Goal: Information Seeking & Learning: Compare options

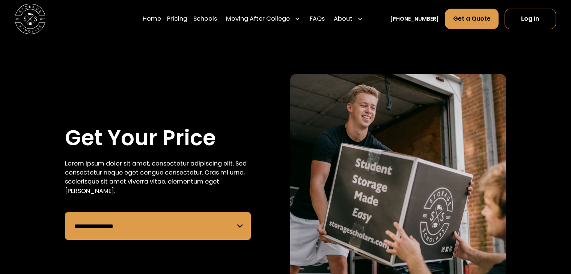
click at [159, 223] on select "**********" at bounding box center [158, 226] width 186 height 28
click at [65, 212] on select "**********" at bounding box center [158, 226] width 186 height 28
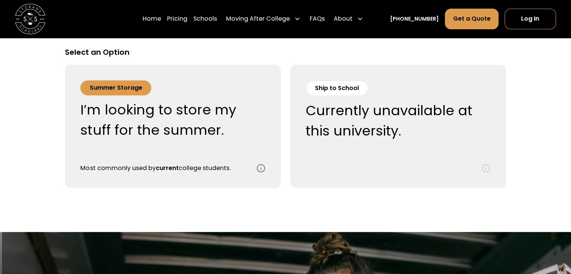
scroll to position [318, 0]
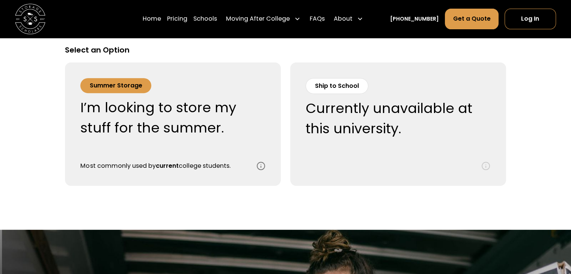
click at [115, 82] on div "Summer Storage" at bounding box center [116, 85] width 53 height 9
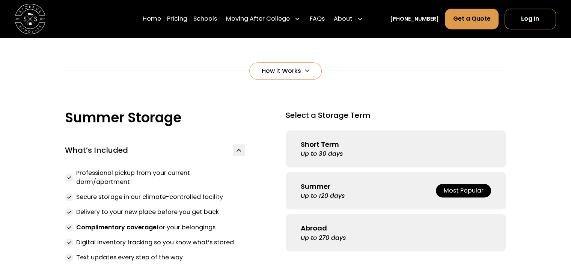
scroll to position [506, 0]
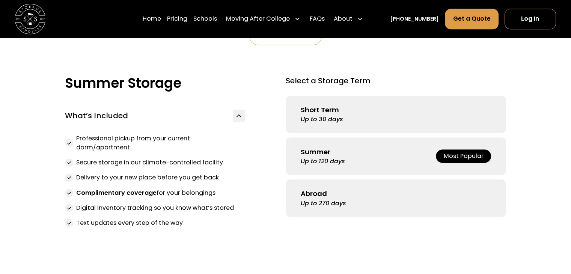
click at [392, 124] on link "Short Term Up to 30 days" at bounding box center [396, 115] width 220 height 38
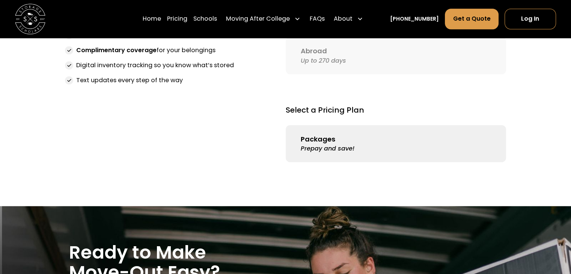
scroll to position [646, 0]
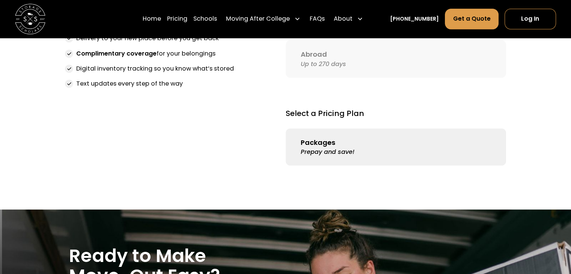
click at [341, 155] on div "Prepay and save!" at bounding box center [328, 152] width 54 height 9
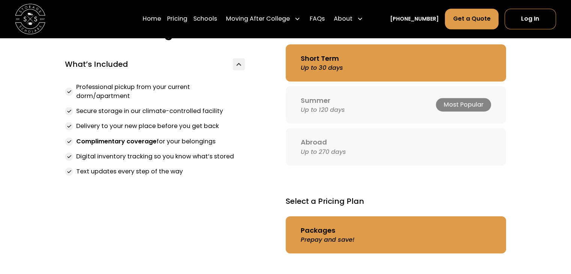
scroll to position [553, 0]
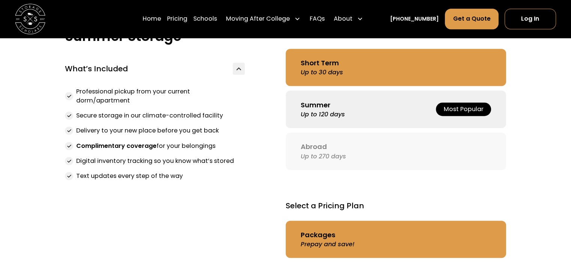
click at [394, 121] on link "Summer Up to 120 days Most Popular" at bounding box center [396, 110] width 220 height 38
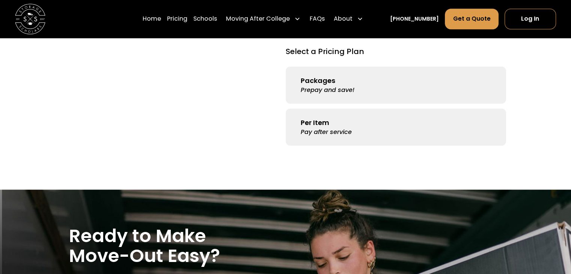
scroll to position [709, 0]
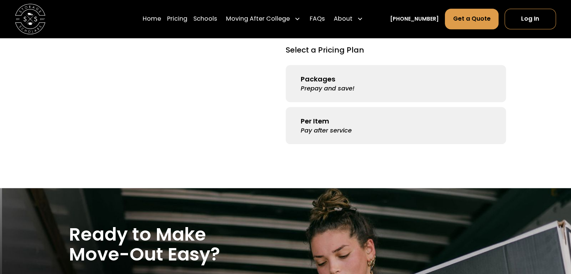
click at [338, 80] on link "Packages Prepay and save!" at bounding box center [396, 84] width 220 height 38
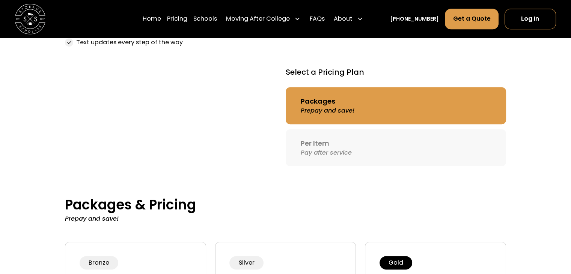
scroll to position [687, 0]
click at [344, 153] on div "Pay after service" at bounding box center [326, 153] width 51 height 9
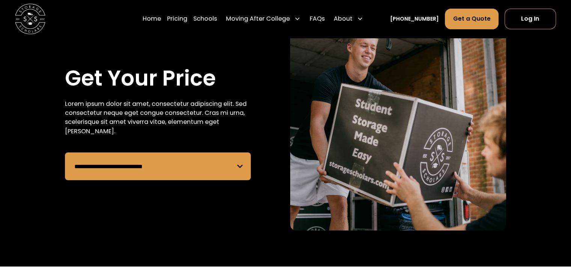
scroll to position [15, 0]
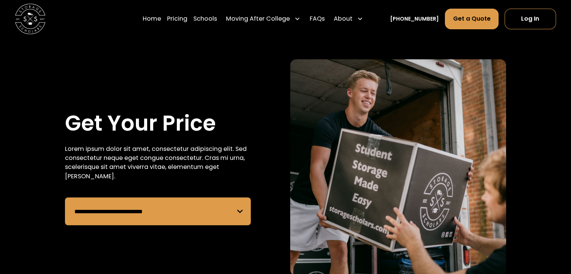
click at [190, 213] on select "**********" at bounding box center [158, 212] width 186 height 28
select select "**********"
click at [65, 198] on select "**********" at bounding box center [158, 212] width 186 height 28
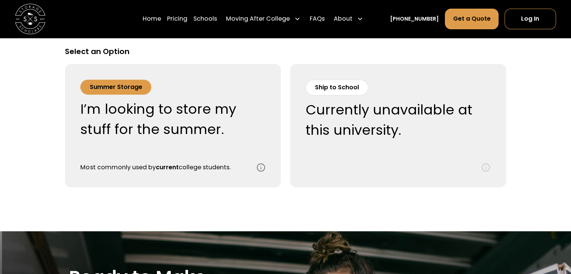
scroll to position [318, 0]
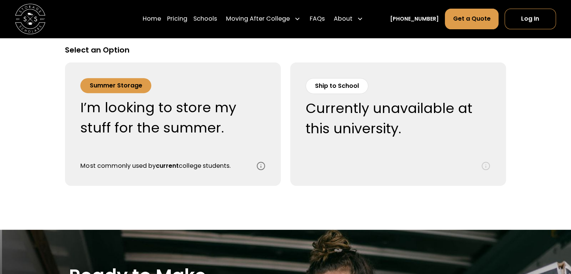
click at [214, 137] on div "I’m looking to store my stuff for the summer." at bounding box center [163, 118] width 167 height 41
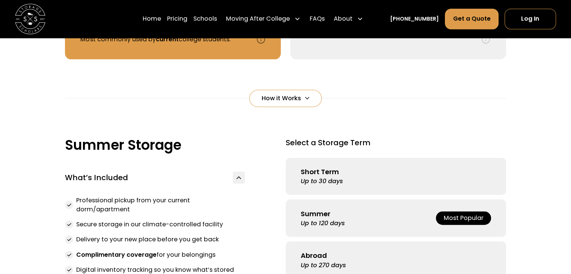
scroll to position [459, 0]
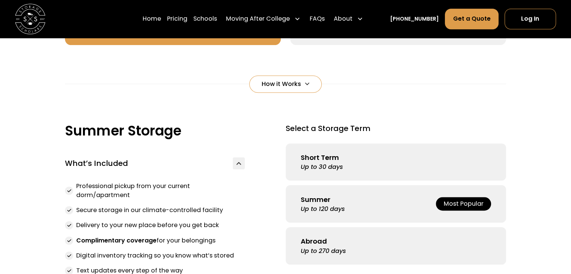
click at [359, 169] on link "Short Term Up to 30 days" at bounding box center [396, 162] width 220 height 38
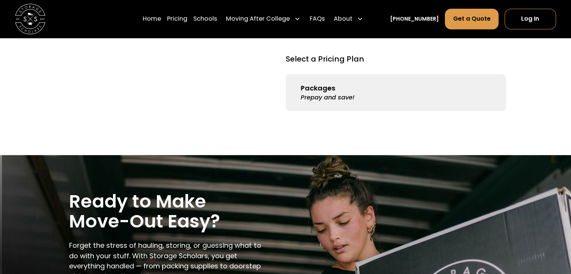
scroll to position [701, 0]
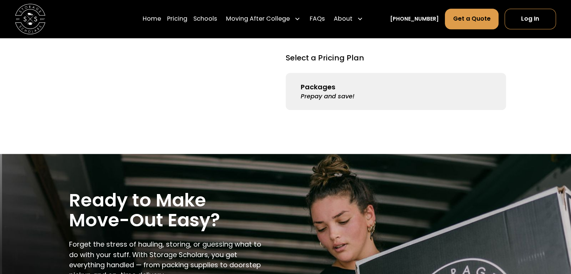
click at [336, 88] on link "Packages Prepay and save!" at bounding box center [396, 92] width 220 height 38
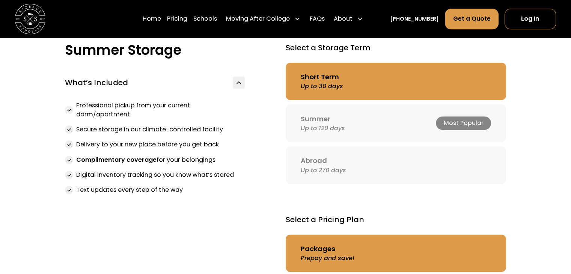
scroll to position [540, 0]
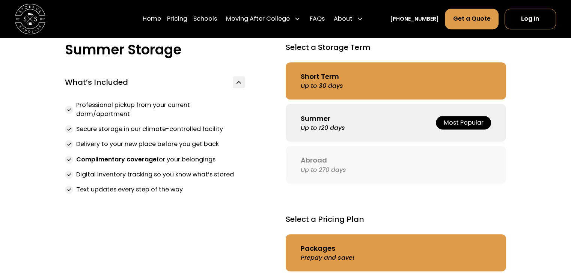
click at [344, 133] on div "Up to 120 days" at bounding box center [323, 128] width 44 height 9
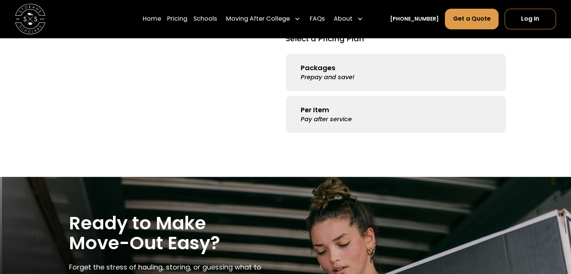
scroll to position [721, 0]
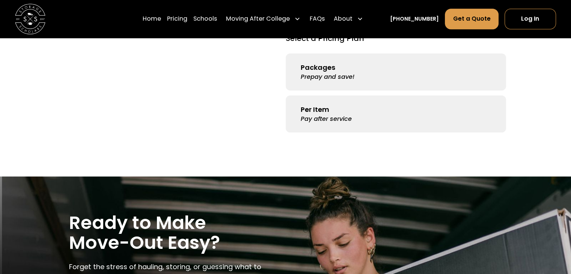
click at [312, 77] on div "Prepay and save!" at bounding box center [328, 76] width 54 height 9
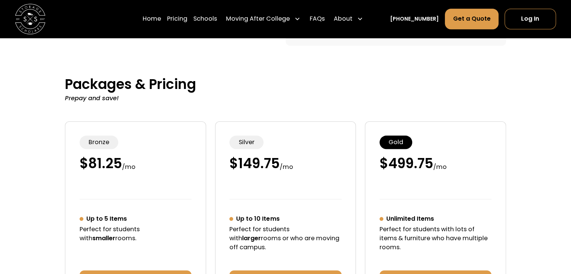
scroll to position [809, 0]
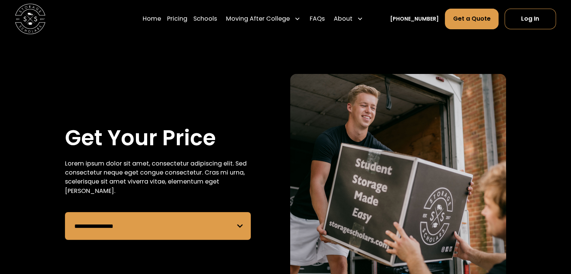
click at [173, 230] on select "**********" at bounding box center [158, 226] width 186 height 28
click at [65, 212] on select "**********" at bounding box center [158, 226] width 186 height 28
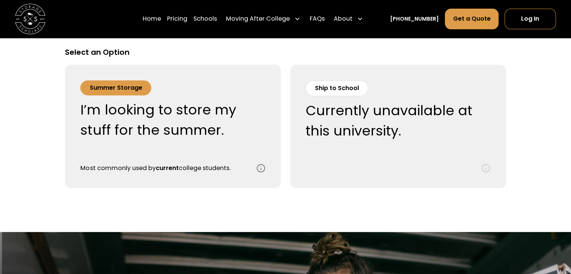
scroll to position [318, 0]
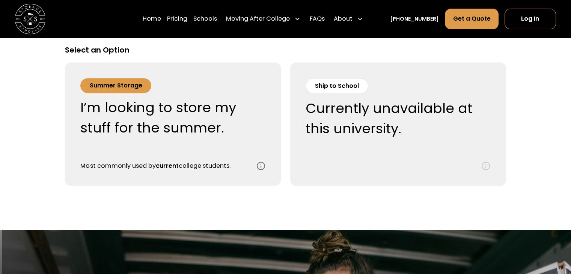
click at [201, 116] on div "I’m looking to store my stuff for the summer." at bounding box center [163, 118] width 167 height 41
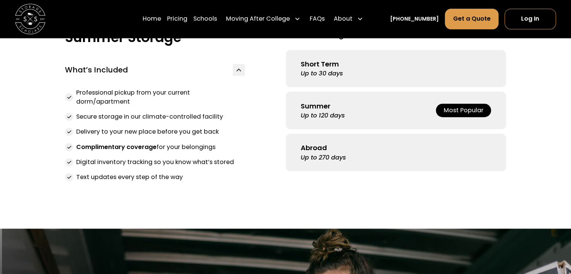
scroll to position [558, 0]
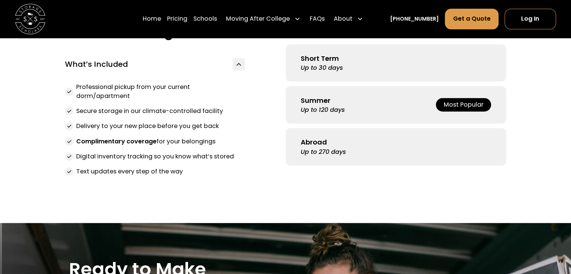
click at [391, 58] on link "Short Term Up to 30 days" at bounding box center [396, 63] width 220 height 38
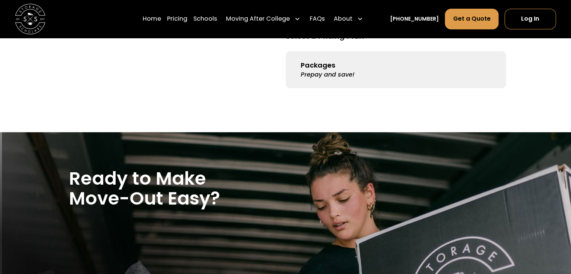
scroll to position [723, 0]
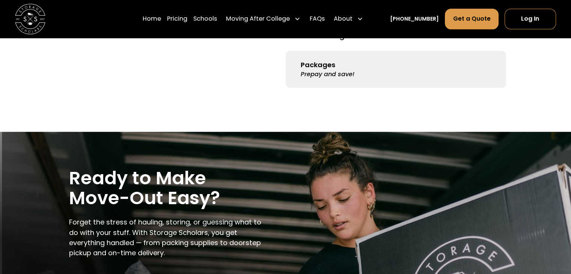
click at [353, 85] on link "Packages Prepay and save!" at bounding box center [396, 70] width 220 height 38
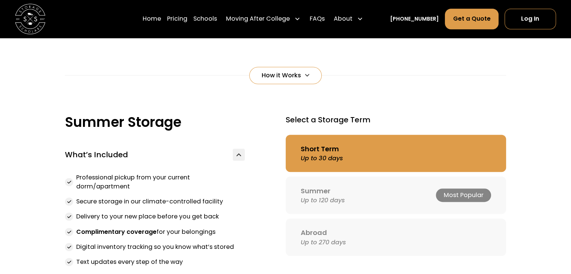
scroll to position [466, 0]
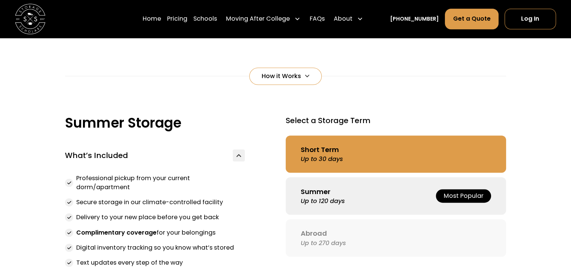
click at [311, 211] on link "Summer Up to 120 days Most Popular" at bounding box center [396, 196] width 220 height 38
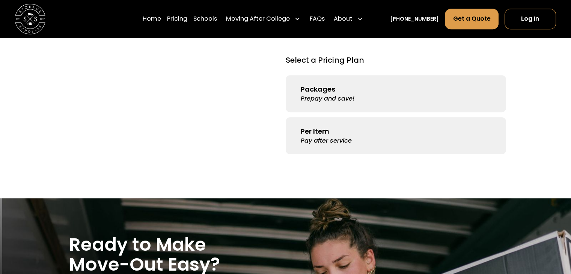
scroll to position [700, 0]
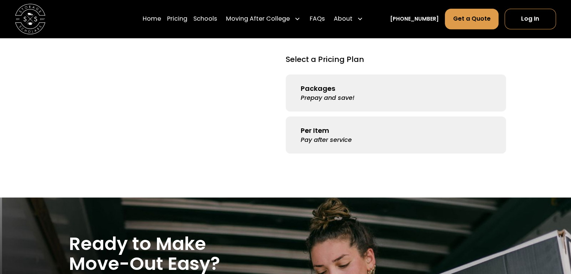
click at [338, 93] on link "Packages Prepay and save!" at bounding box center [396, 93] width 220 height 38
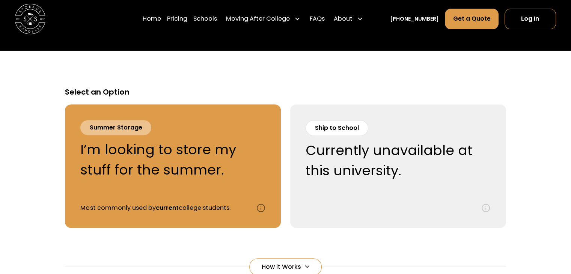
scroll to position [275, 0]
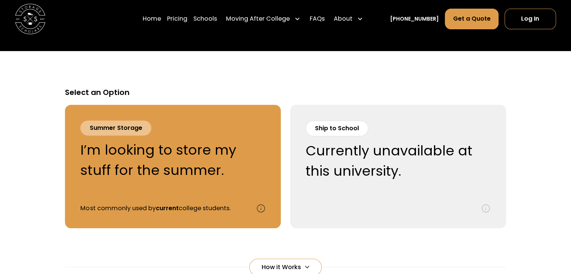
click at [350, 140] on div "Ship to School Currently unavailable at this university. Most commonly used by …" at bounding box center [389, 167] width 167 height 92
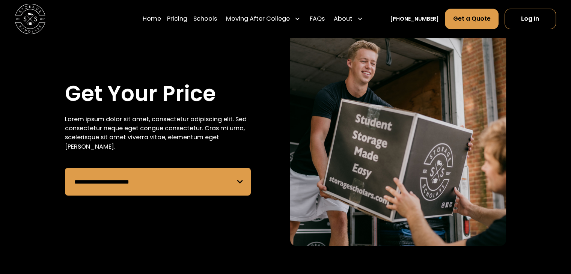
scroll to position [31, 0]
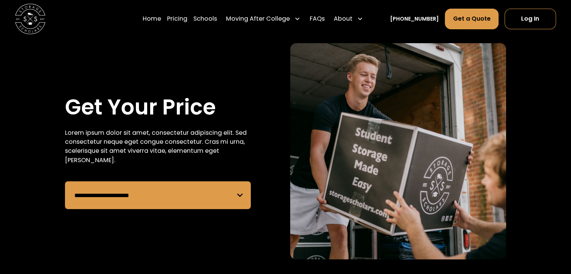
click at [171, 189] on select "**********" at bounding box center [158, 195] width 186 height 28
select select "**********"
click at [65, 181] on select "**********" at bounding box center [158, 195] width 186 height 28
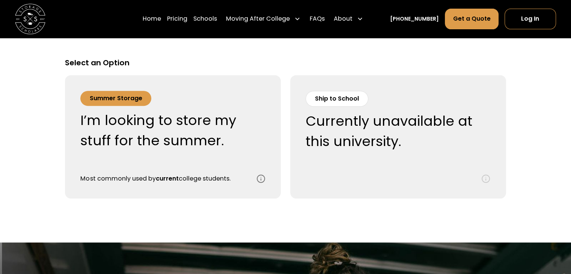
scroll to position [318, 0]
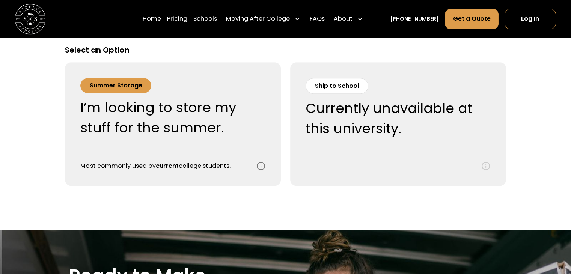
click at [199, 150] on div "Summer Storage I’m looking to store my stuff for the summer. Most commonly used…" at bounding box center [163, 124] width 167 height 92
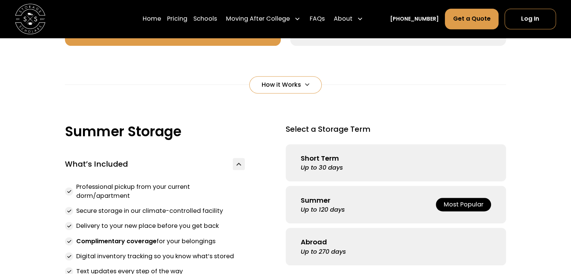
scroll to position [459, 0]
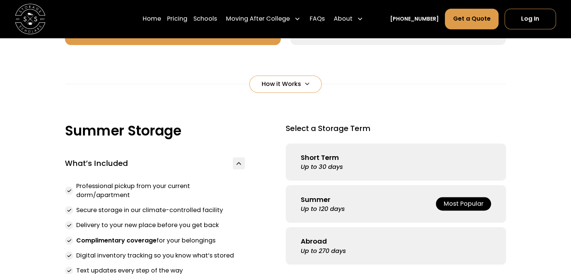
click at [349, 205] on link "Summer Up to 120 days Most Popular" at bounding box center [396, 204] width 220 height 38
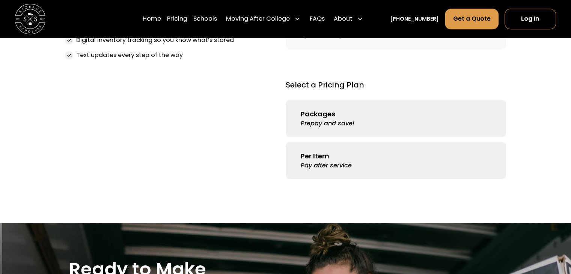
scroll to position [679, 0]
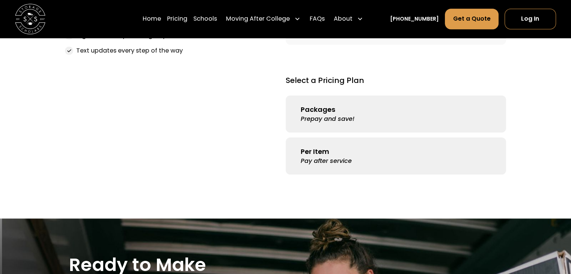
click at [323, 126] on link "Packages Prepay and save!" at bounding box center [396, 114] width 220 height 38
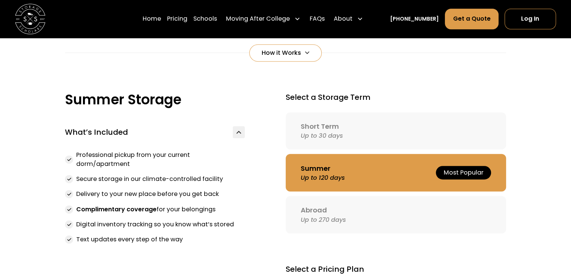
scroll to position [481, 0]
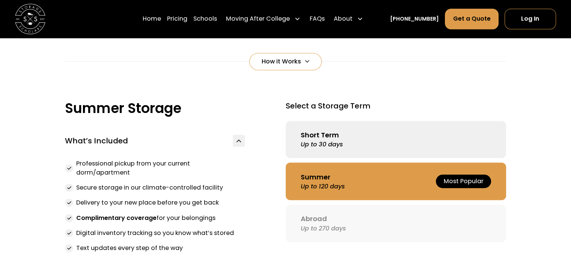
click at [326, 130] on div "Short Term" at bounding box center [320, 135] width 38 height 10
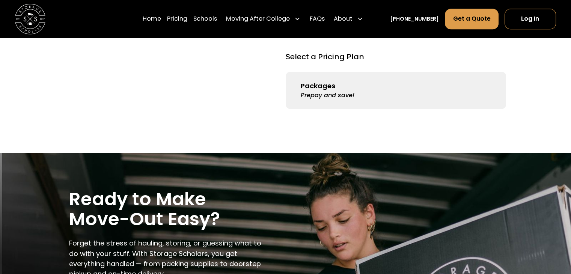
scroll to position [703, 0]
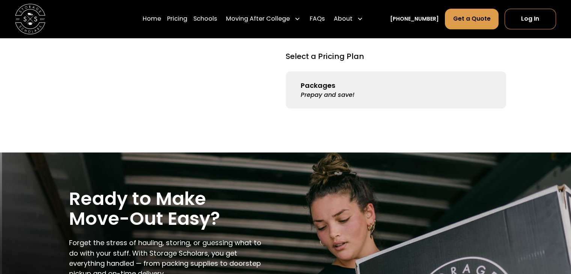
click at [319, 95] on div "Prepay and save!" at bounding box center [328, 95] width 54 height 9
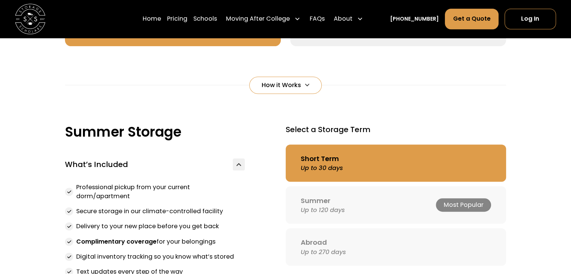
scroll to position [460, 0]
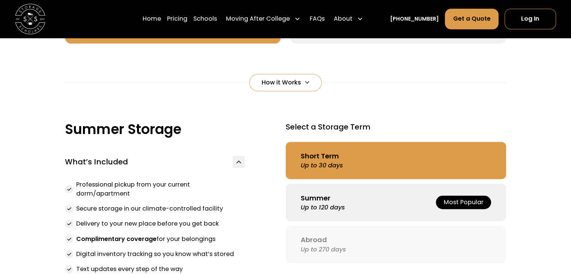
click at [340, 204] on div "Up to 120 days" at bounding box center [323, 207] width 44 height 9
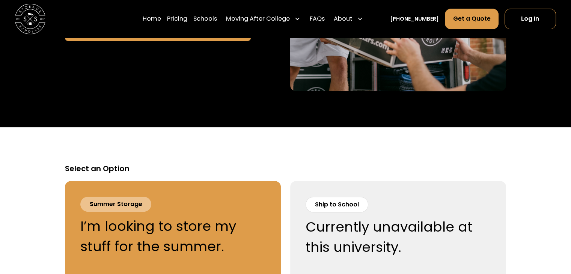
scroll to position [177, 0]
